Goal: Task Accomplishment & Management: Use online tool/utility

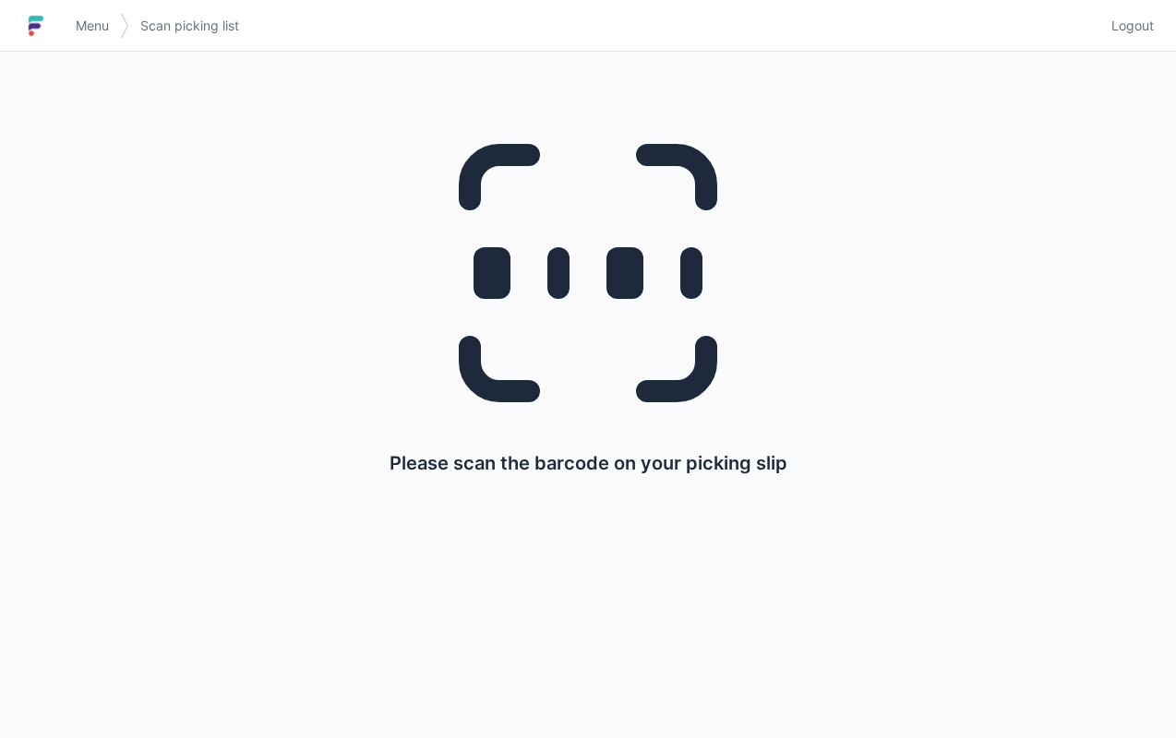
click at [528, 266] on icon at bounding box center [588, 273] width 354 height 354
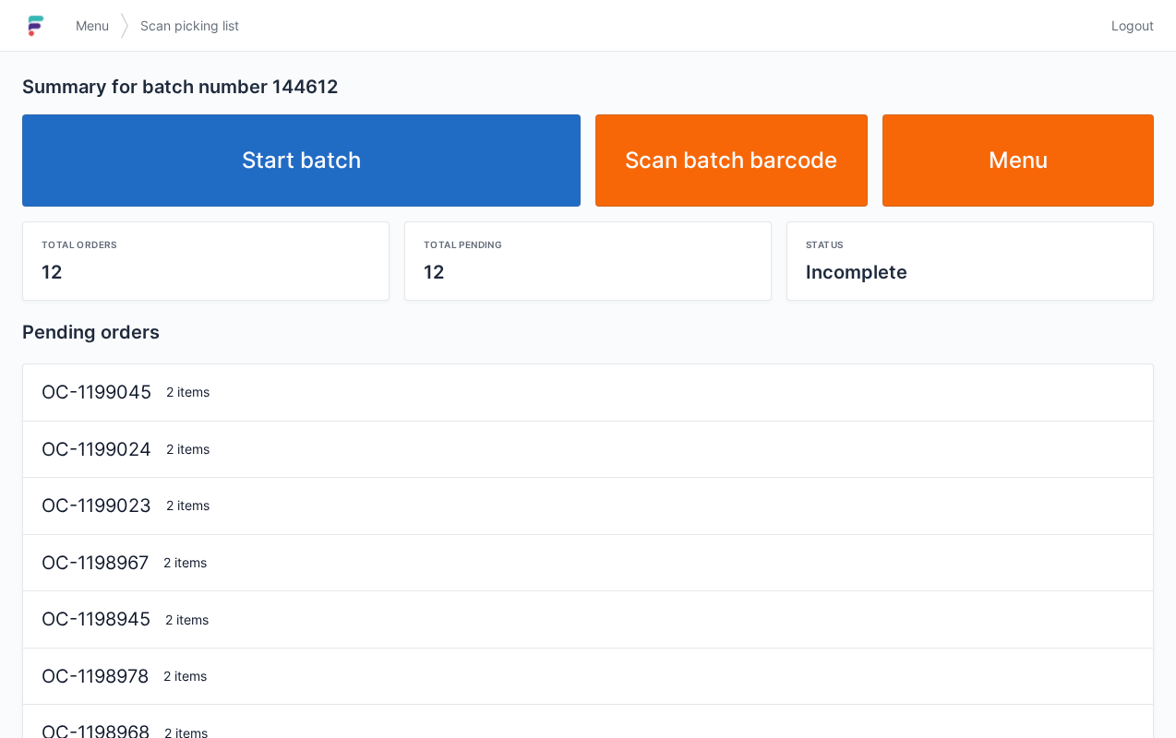
click at [312, 153] on link "Start batch" at bounding box center [301, 160] width 558 height 92
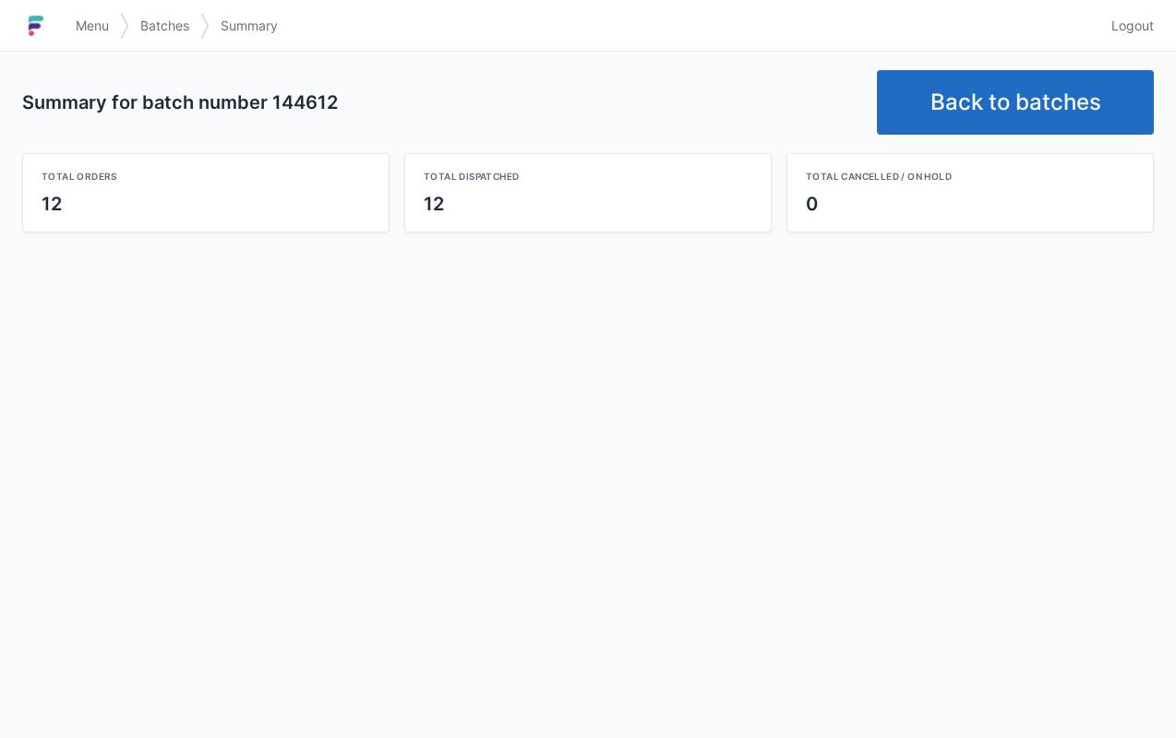
click at [1045, 96] on link "Back to batches" at bounding box center [1015, 102] width 277 height 65
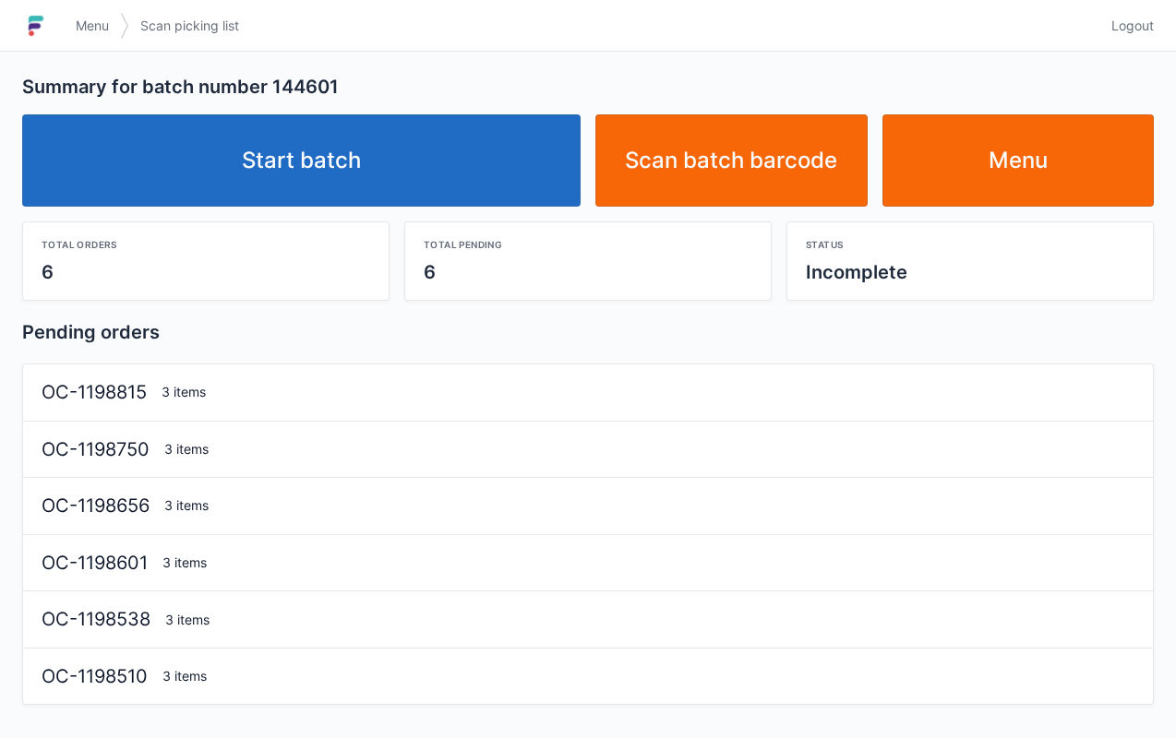
click at [299, 157] on link "Start batch" at bounding box center [301, 160] width 558 height 92
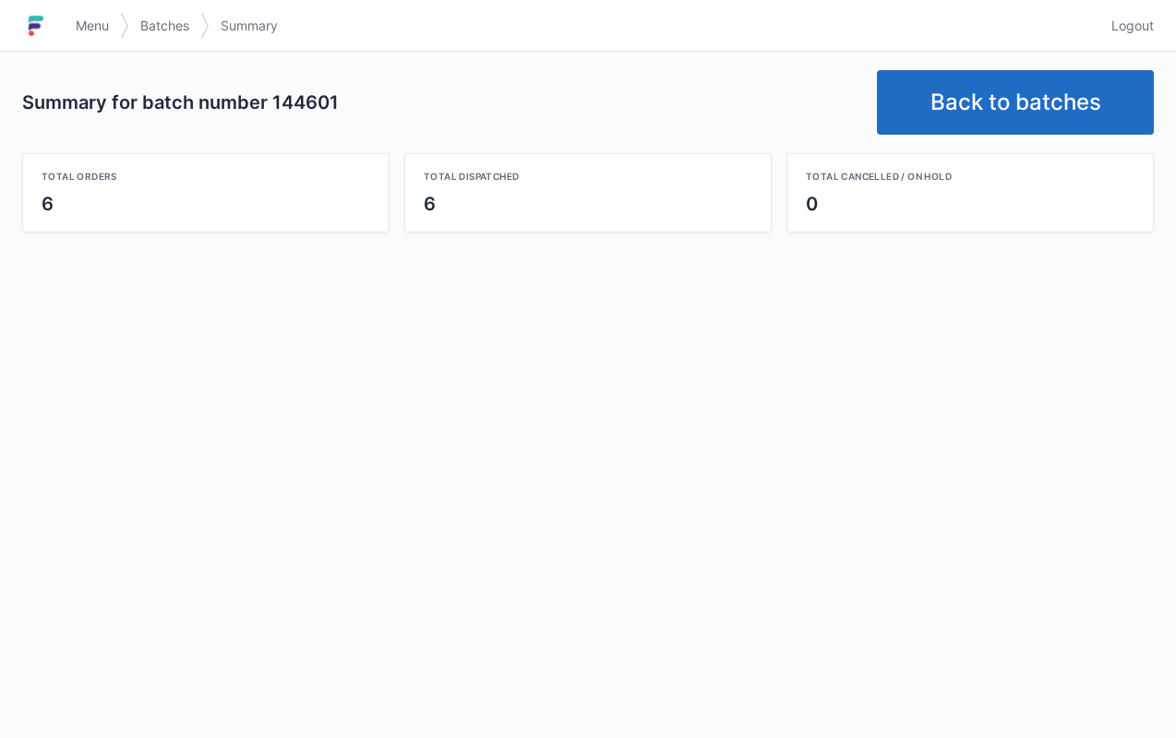
click at [1031, 101] on link "Back to batches" at bounding box center [1015, 102] width 277 height 65
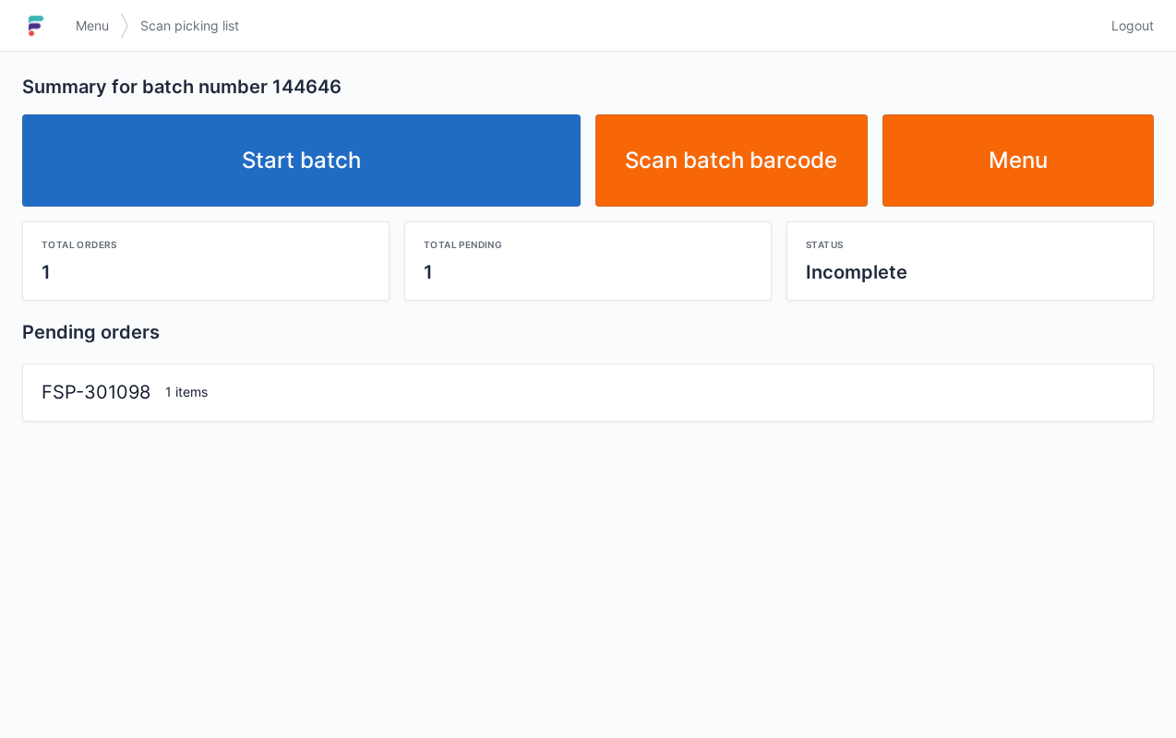
click at [366, 129] on link "Start batch" at bounding box center [301, 160] width 558 height 92
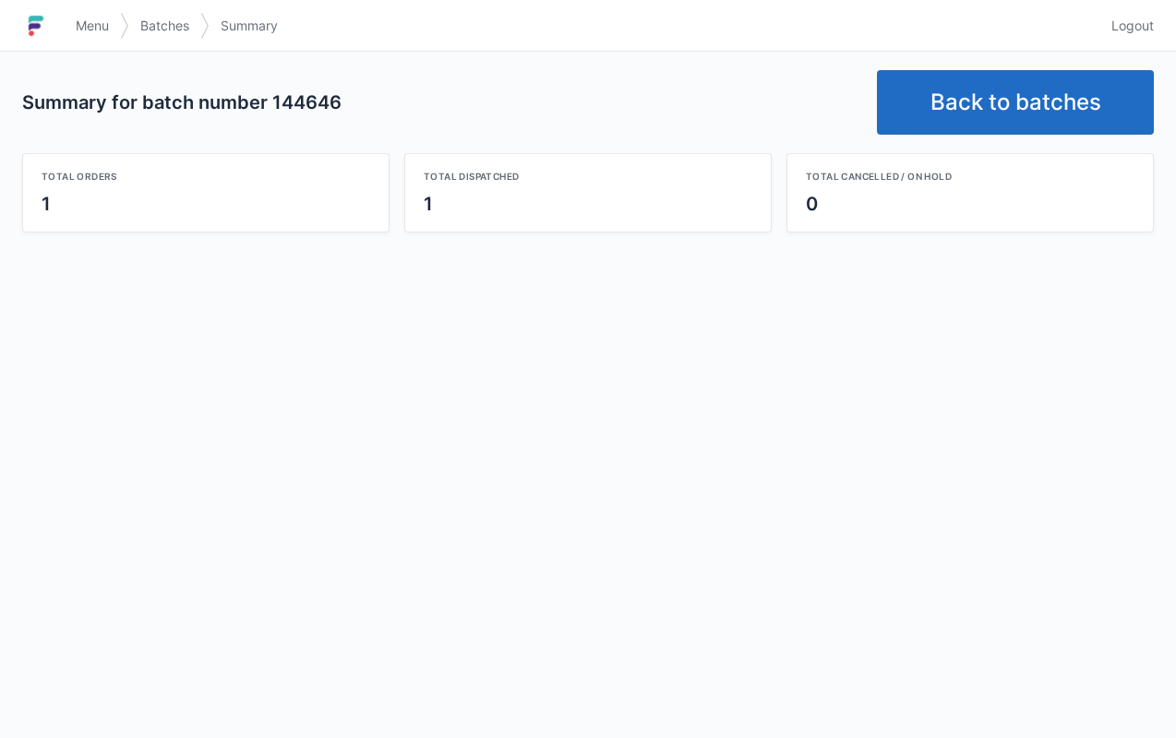
click at [1023, 96] on link "Back to batches" at bounding box center [1015, 102] width 277 height 65
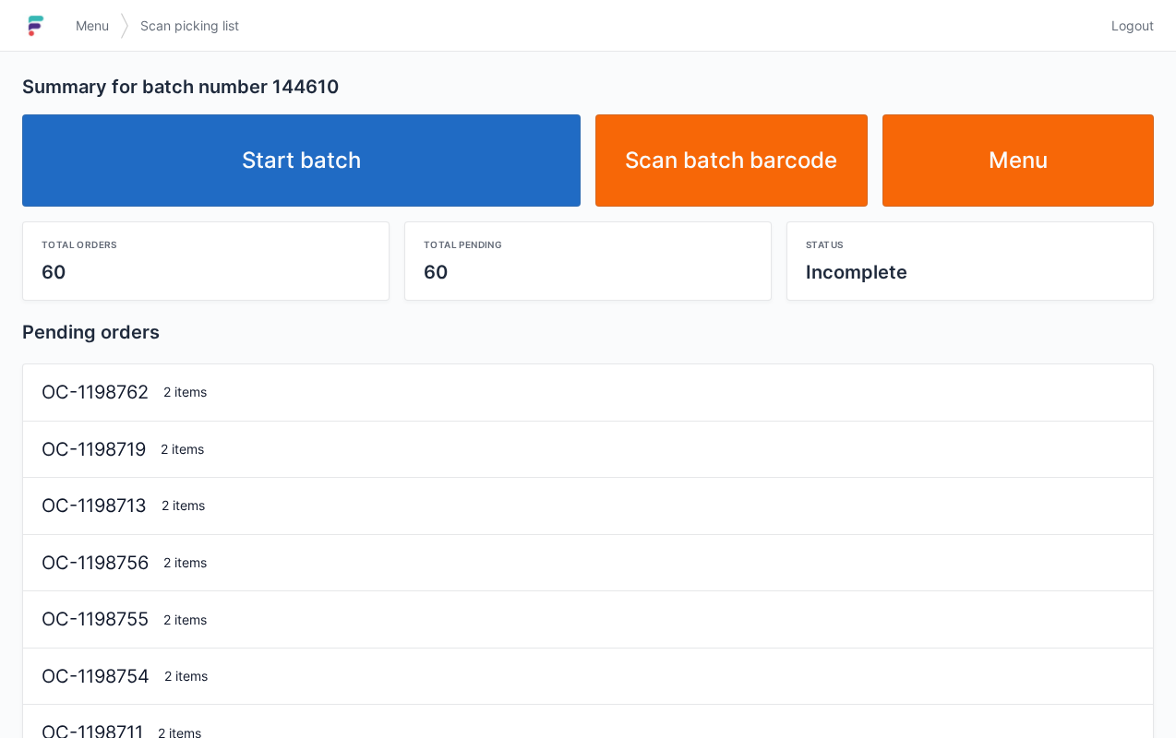
click at [274, 141] on link "Start batch" at bounding box center [301, 160] width 558 height 92
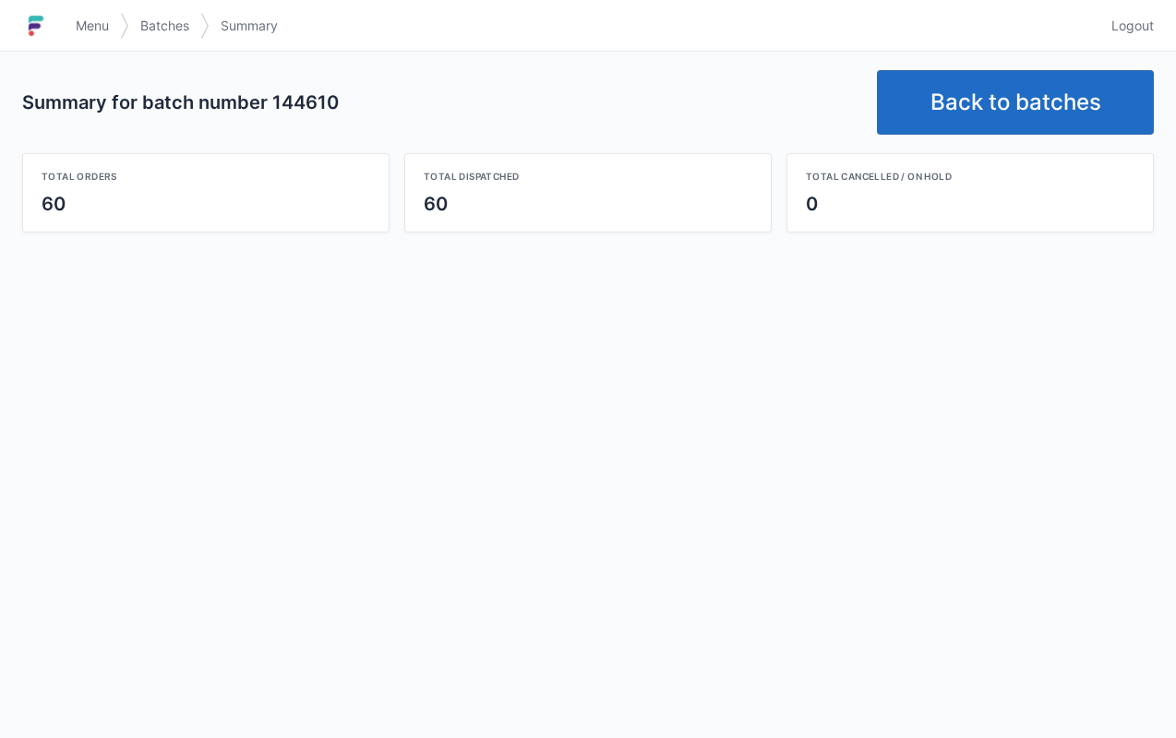
click at [1015, 109] on link "Back to batches" at bounding box center [1015, 102] width 277 height 65
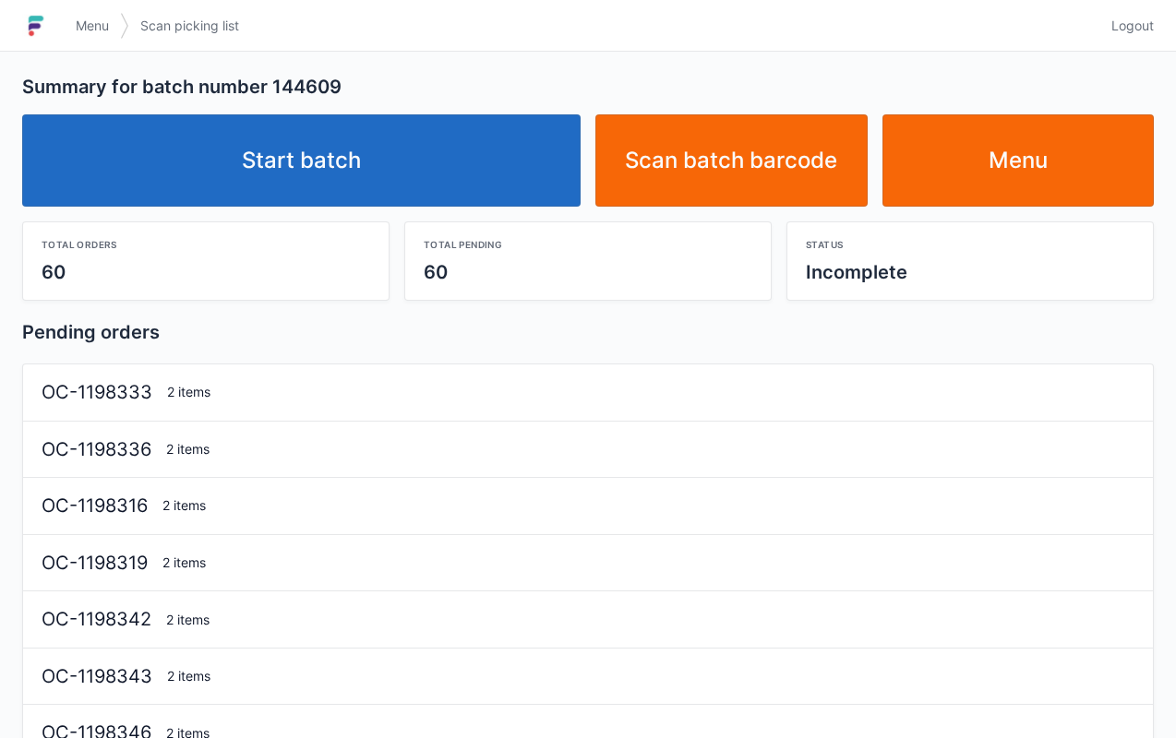
click at [340, 164] on link "Start batch" at bounding box center [301, 160] width 558 height 92
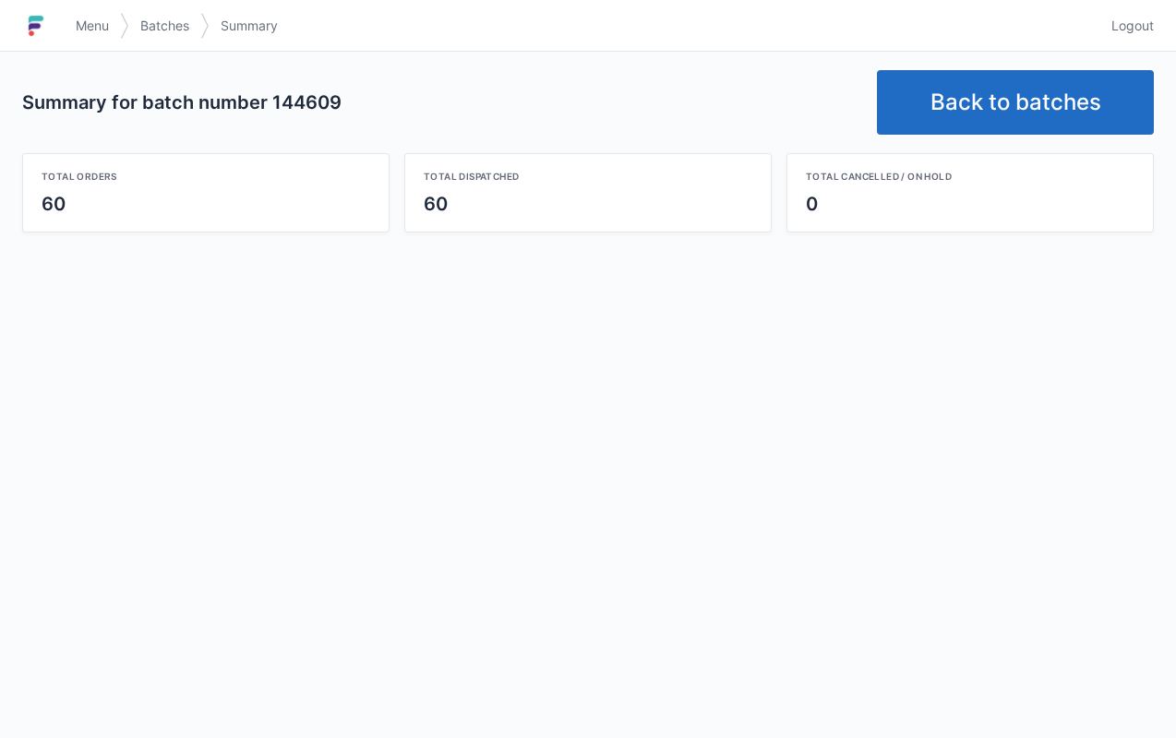
click at [1036, 81] on link "Back to batches" at bounding box center [1015, 102] width 277 height 65
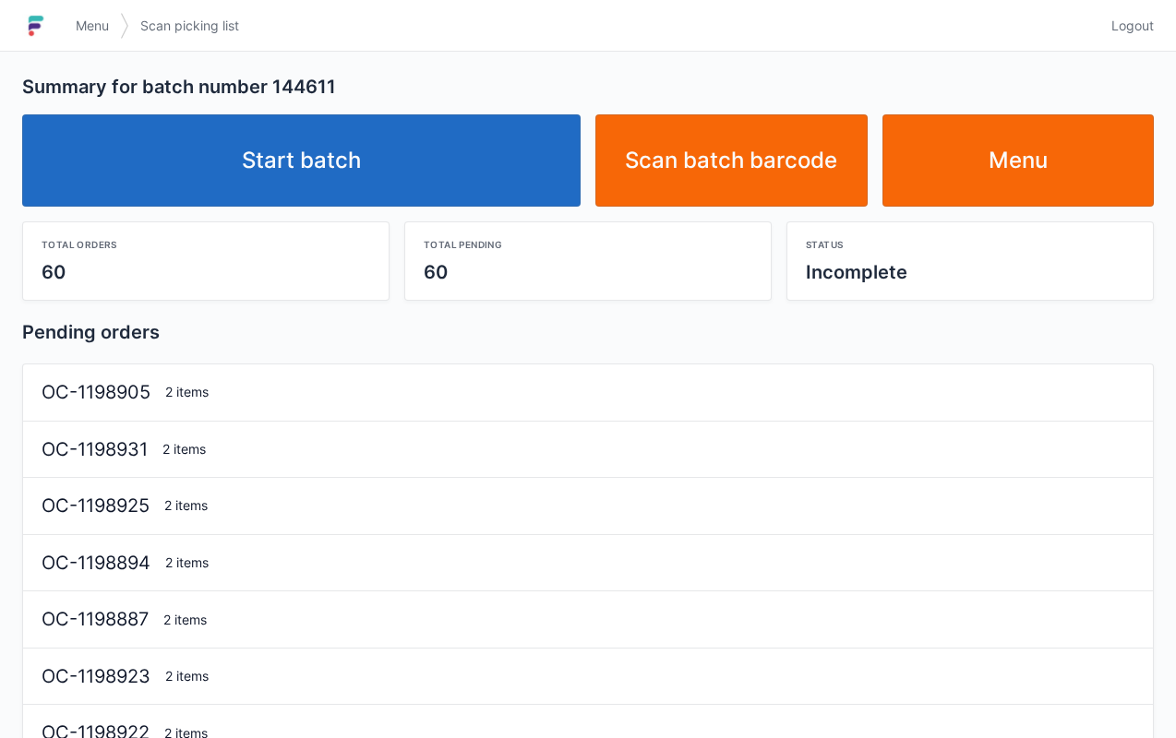
click at [414, 157] on link "Start batch" at bounding box center [301, 160] width 558 height 92
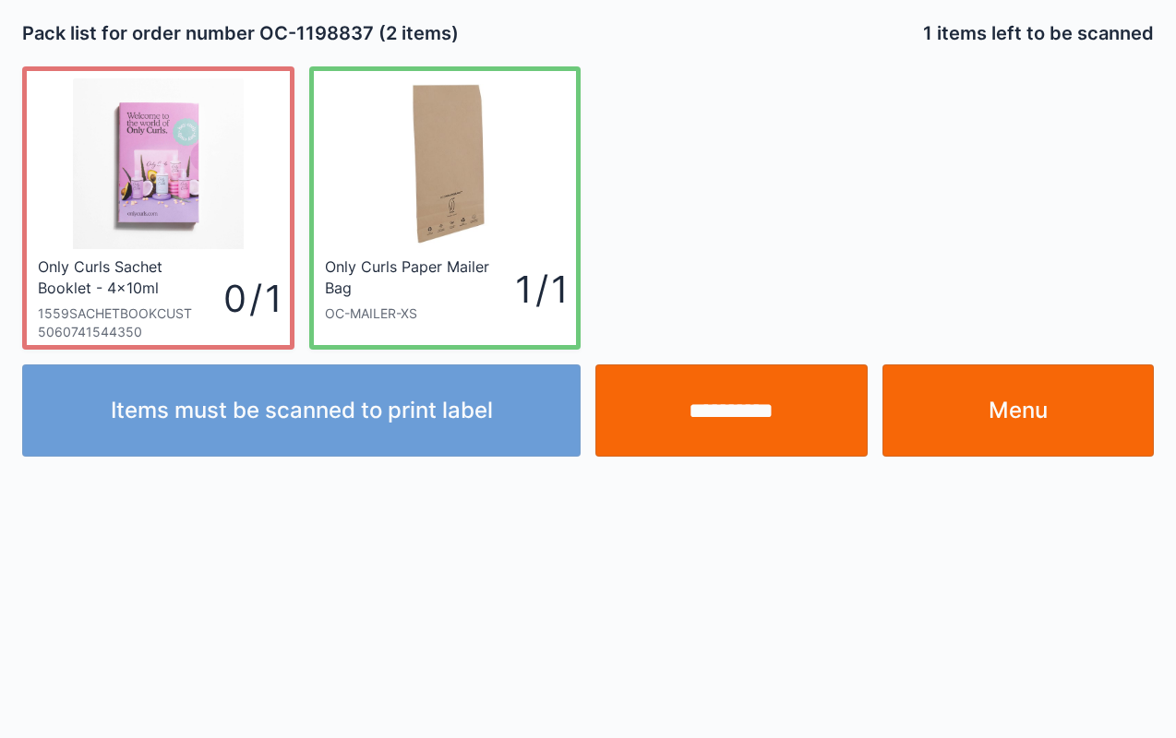
click at [982, 397] on link "Menu" at bounding box center [1018, 411] width 272 height 92
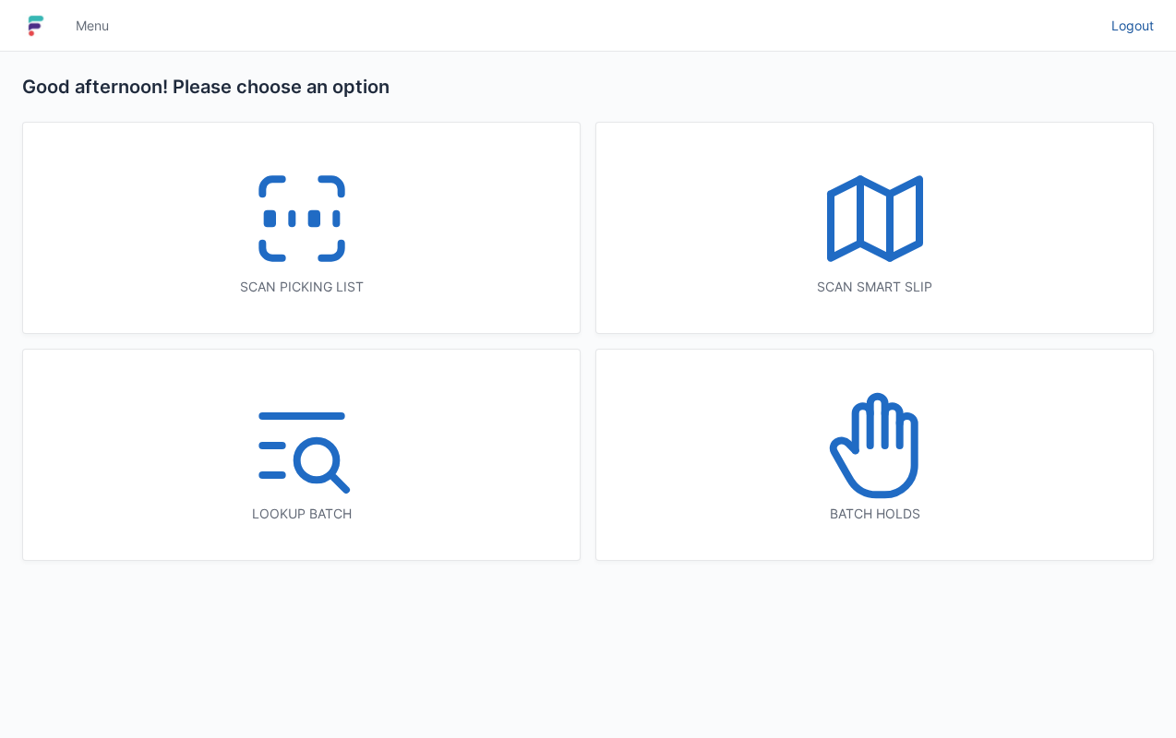
click at [1121, 10] on link "Logout" at bounding box center [1127, 25] width 54 height 33
